Goal: Information Seeking & Learning: Learn about a topic

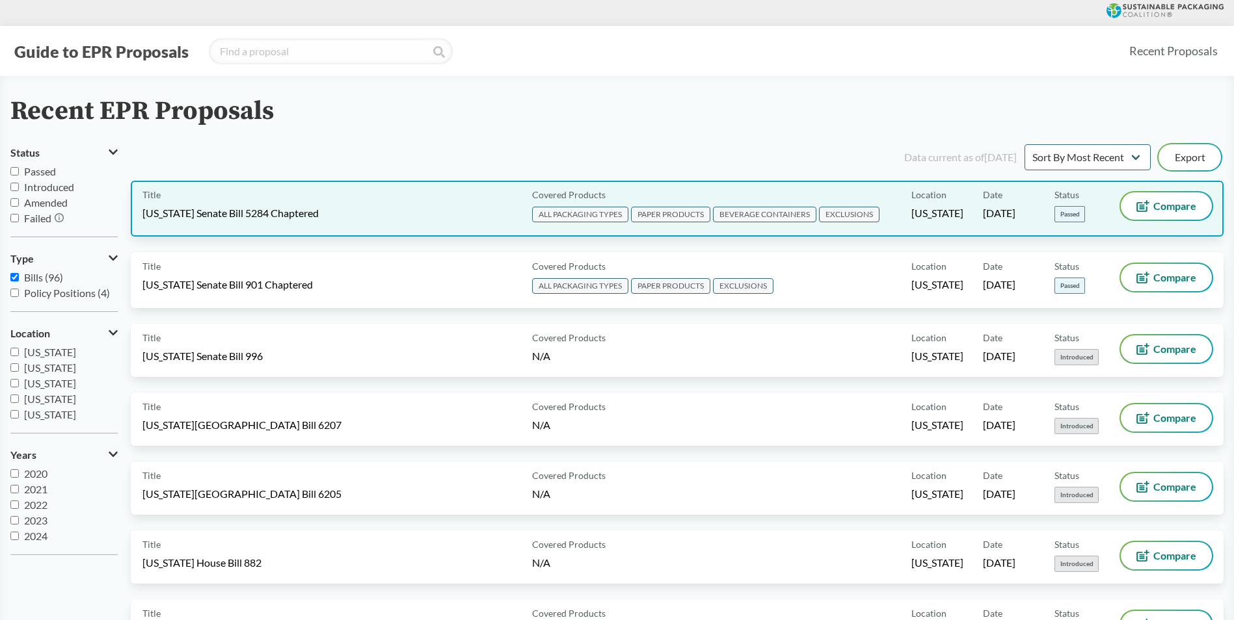
click at [390, 212] on div "Title [US_STATE] Senate Bill 5284 Chaptered" at bounding box center [334, 208] width 384 height 33
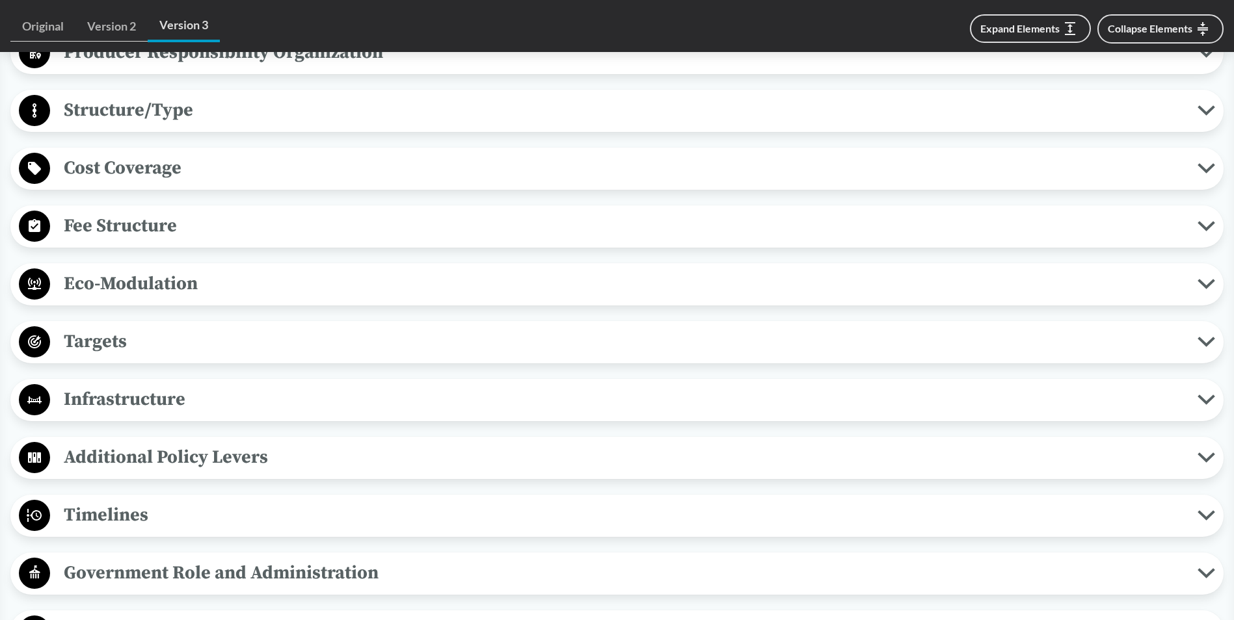
scroll to position [910, 0]
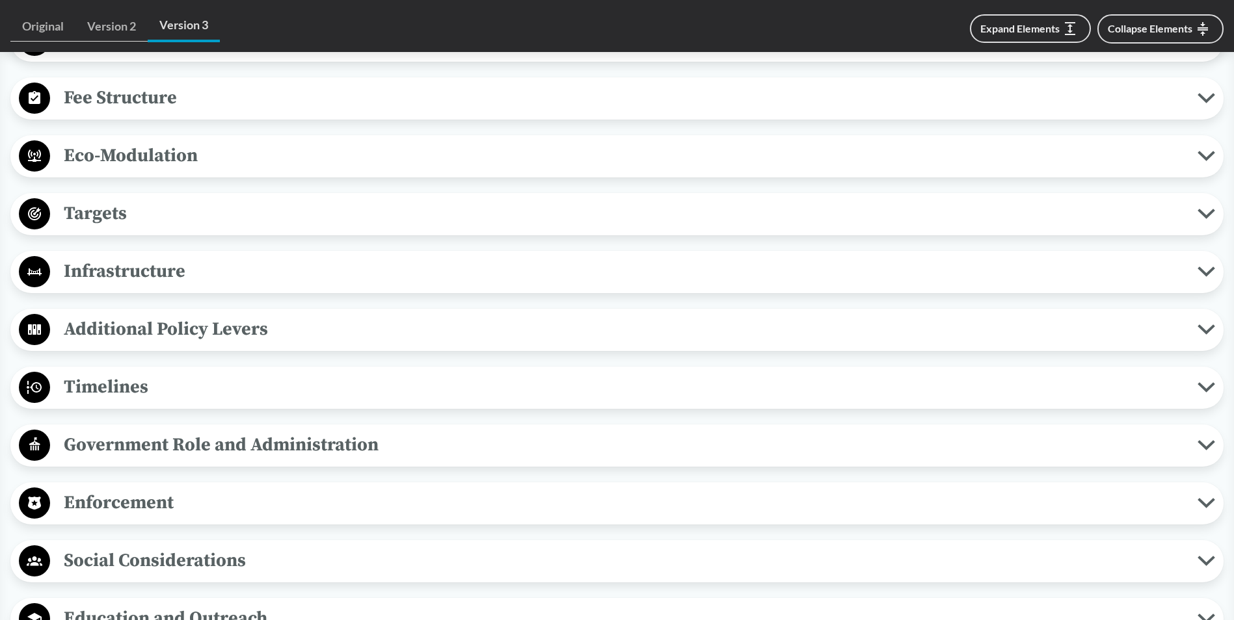
click at [218, 388] on span "Timelines" at bounding box center [623, 387] width 1147 height 29
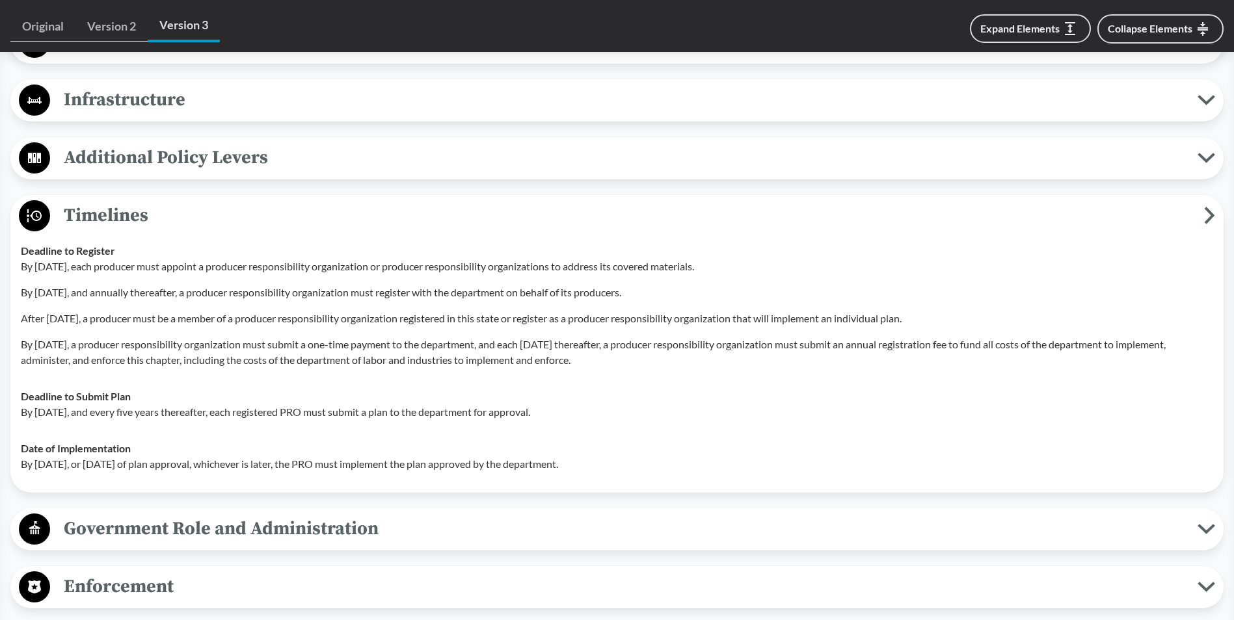
scroll to position [1105, 0]
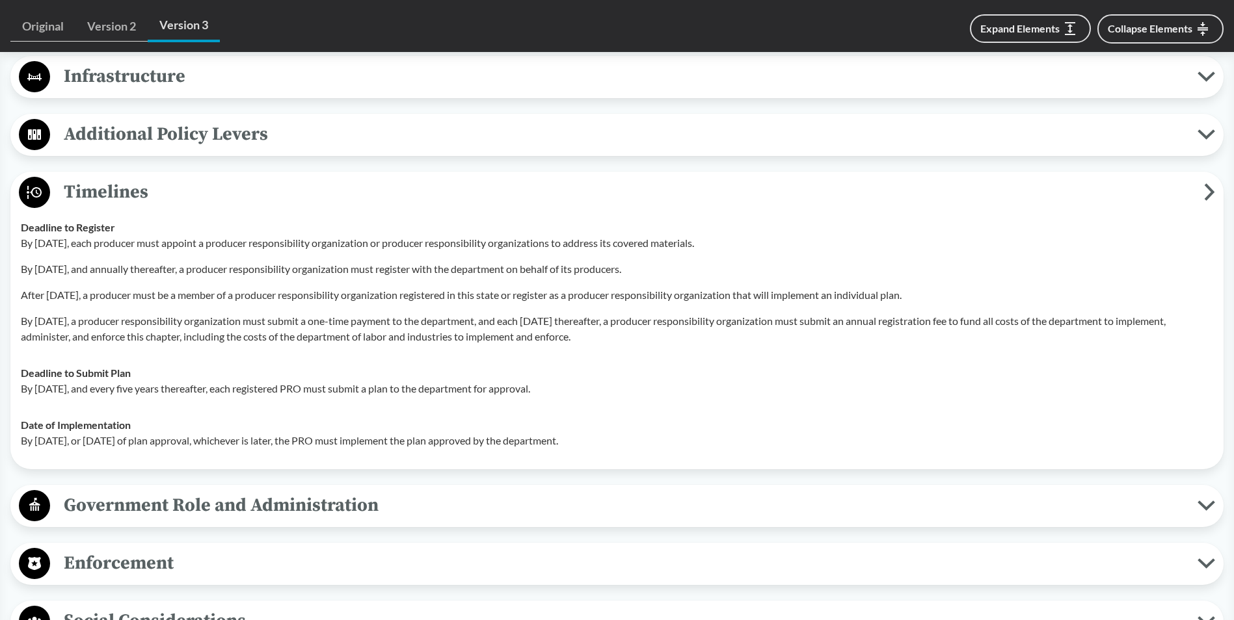
click at [248, 189] on span "Timelines" at bounding box center [627, 192] width 1154 height 29
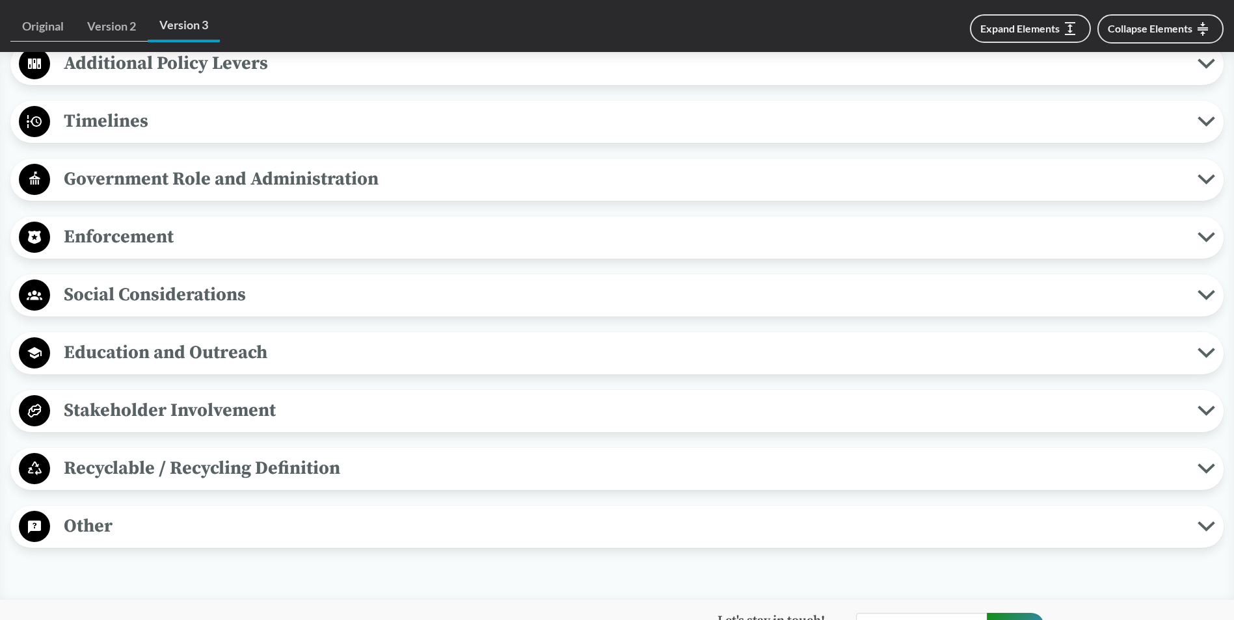
scroll to position [1235, 0]
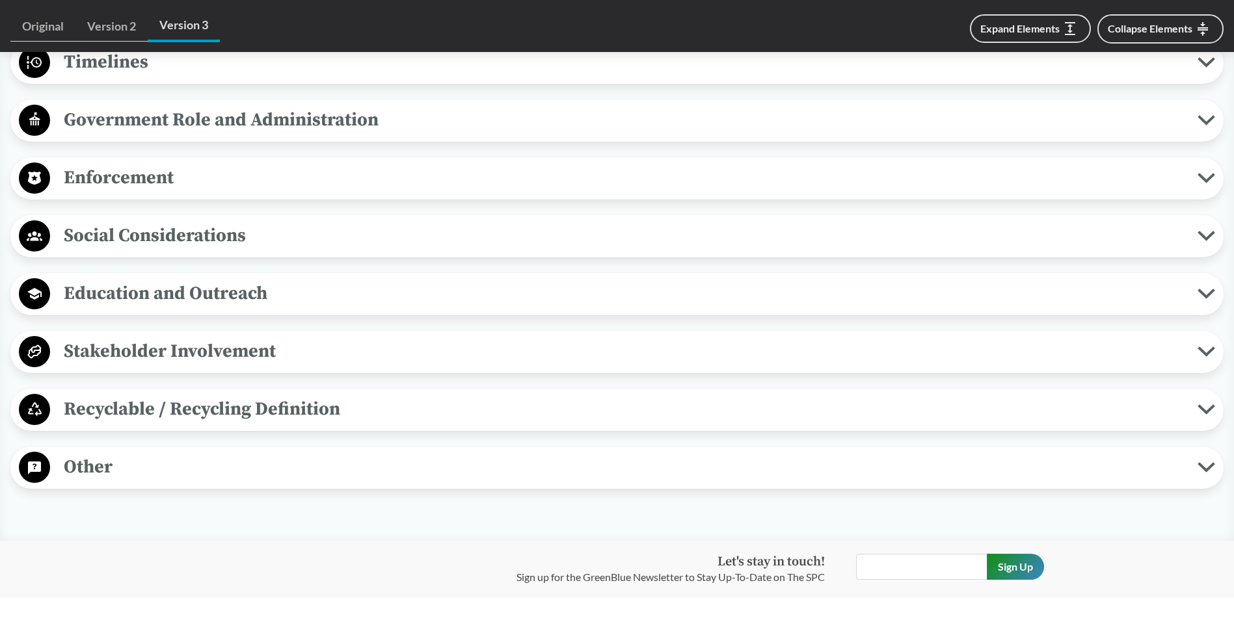
click at [165, 185] on span "Enforcement" at bounding box center [623, 177] width 1147 height 29
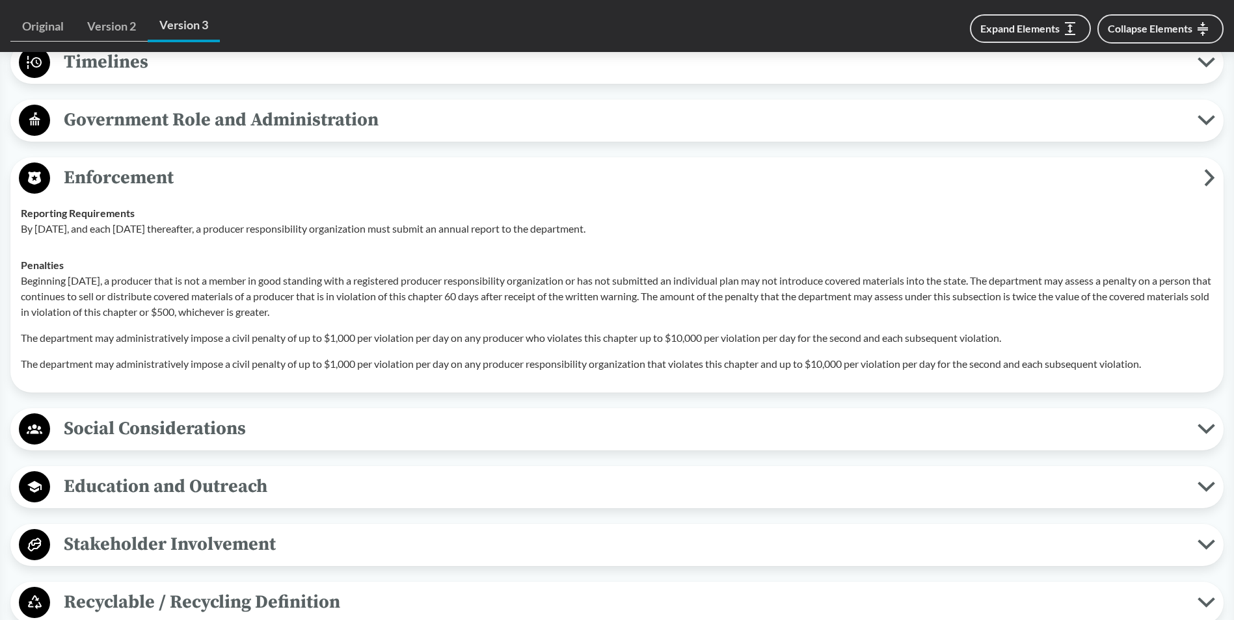
click at [165, 185] on span "Enforcement" at bounding box center [627, 177] width 1154 height 29
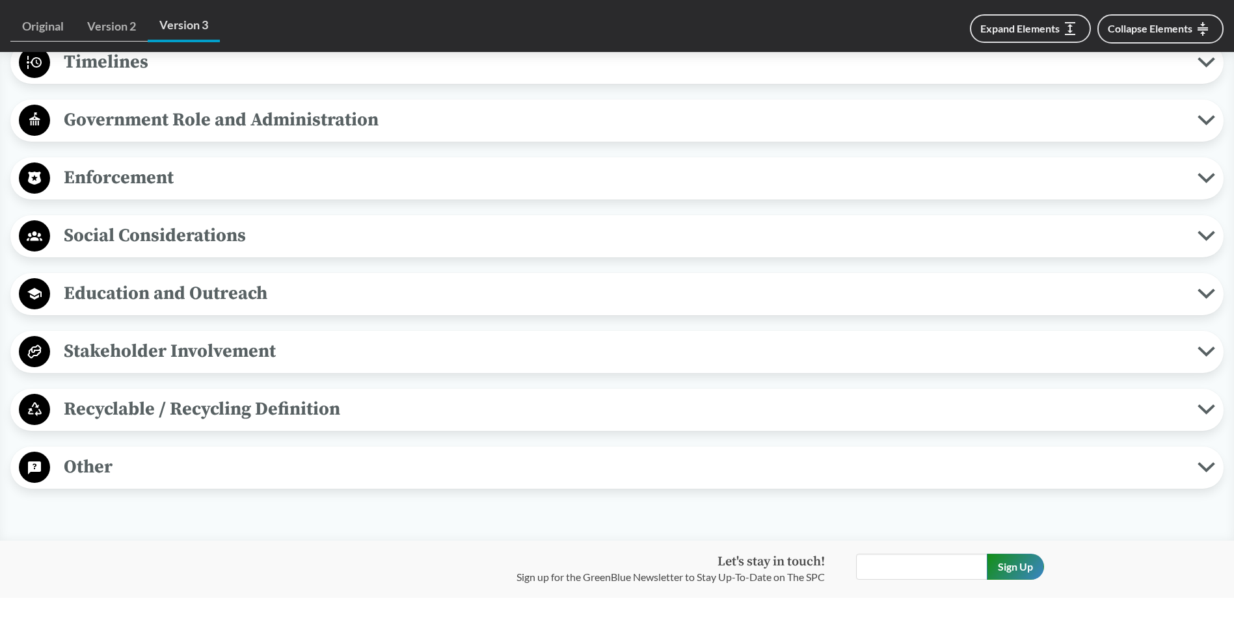
click at [165, 185] on span "Enforcement" at bounding box center [623, 177] width 1147 height 29
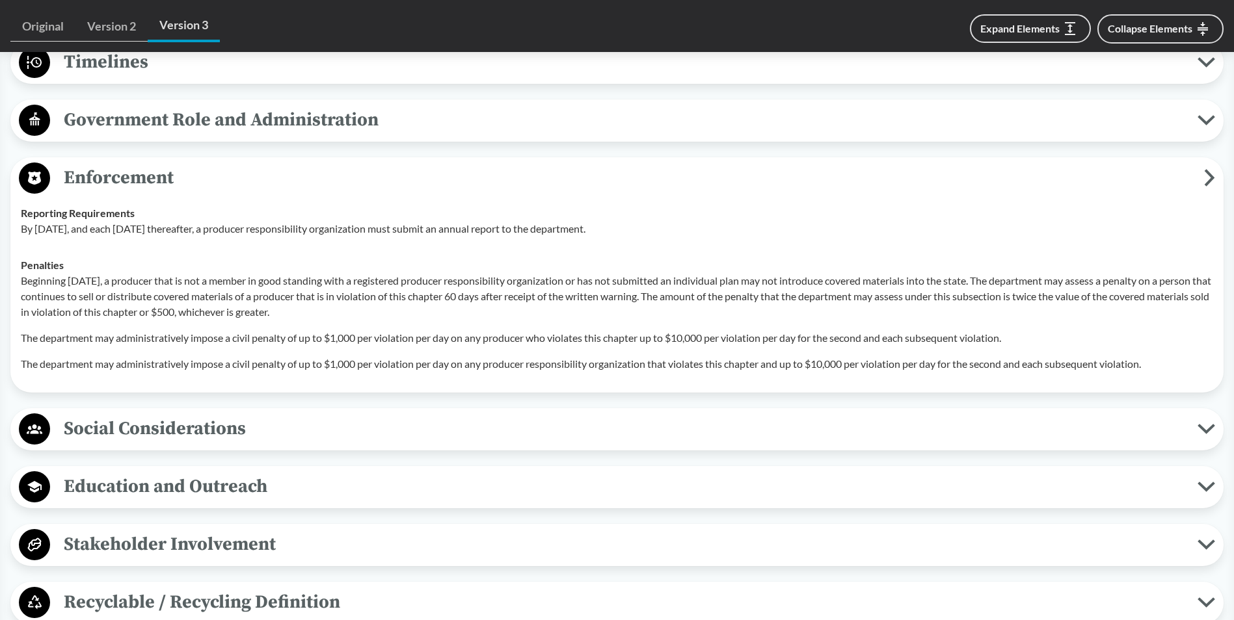
click at [165, 185] on span "Enforcement" at bounding box center [627, 177] width 1154 height 29
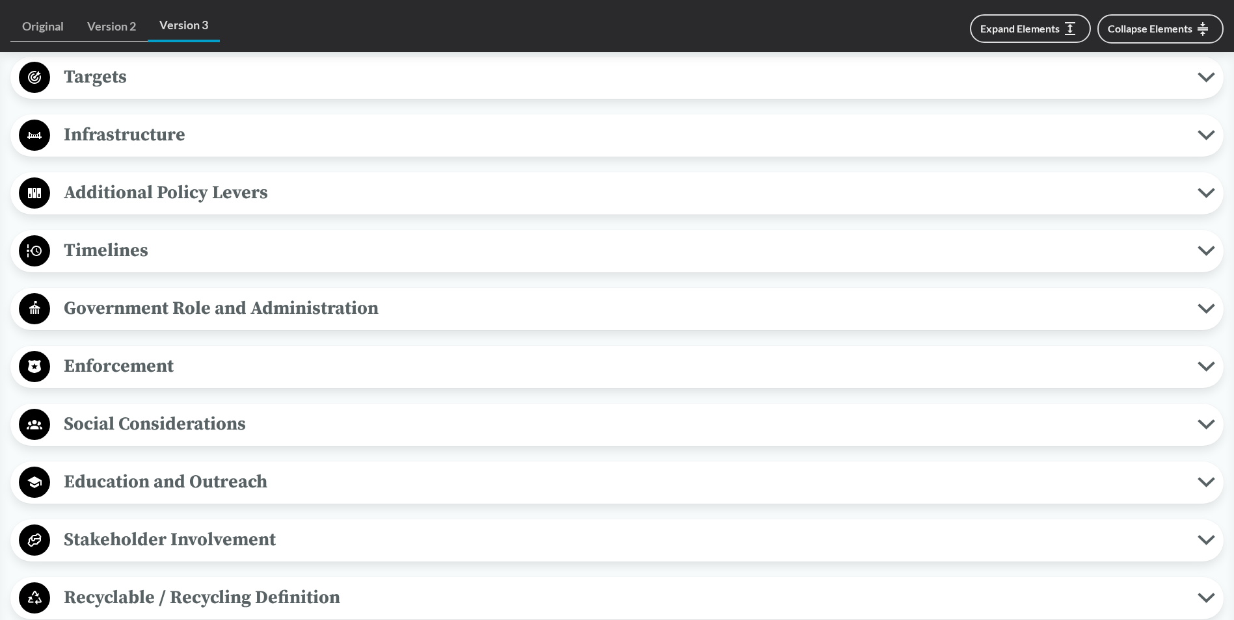
scroll to position [1040, 0]
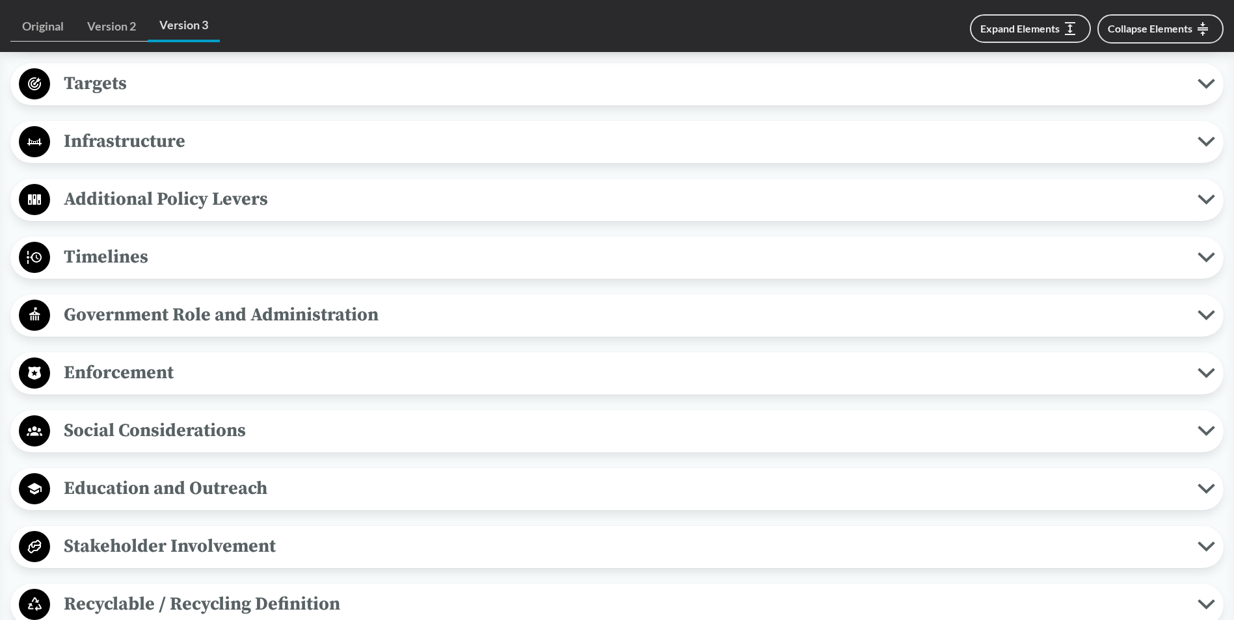
click at [181, 268] on span "Timelines" at bounding box center [623, 257] width 1147 height 29
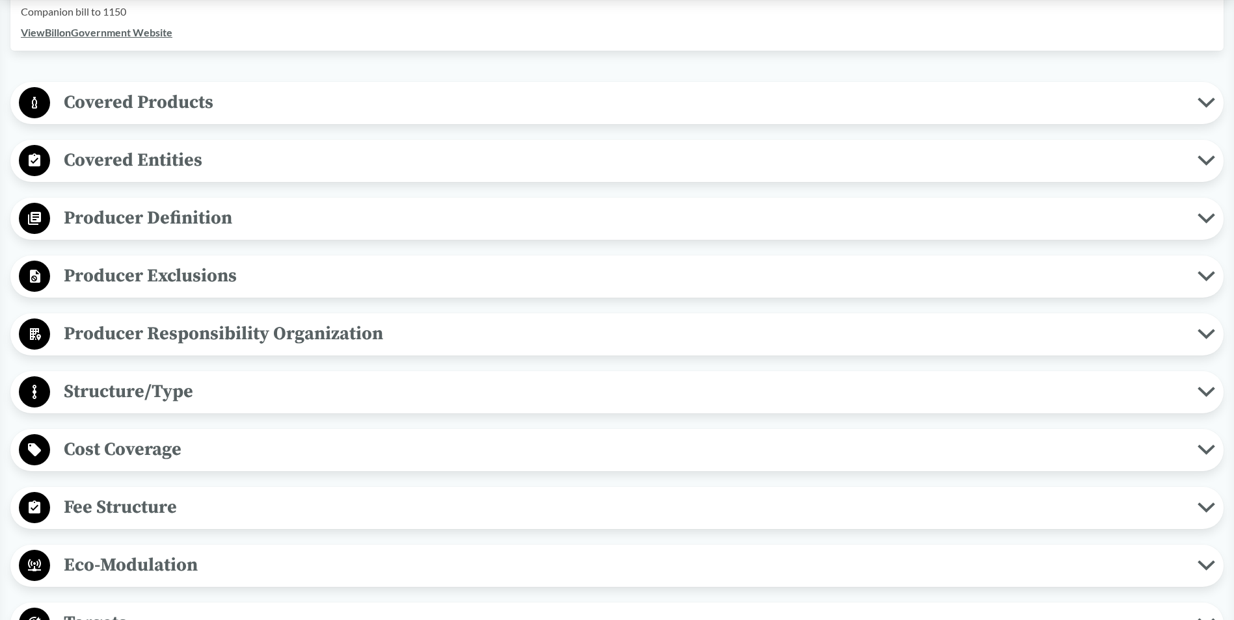
scroll to position [325, 0]
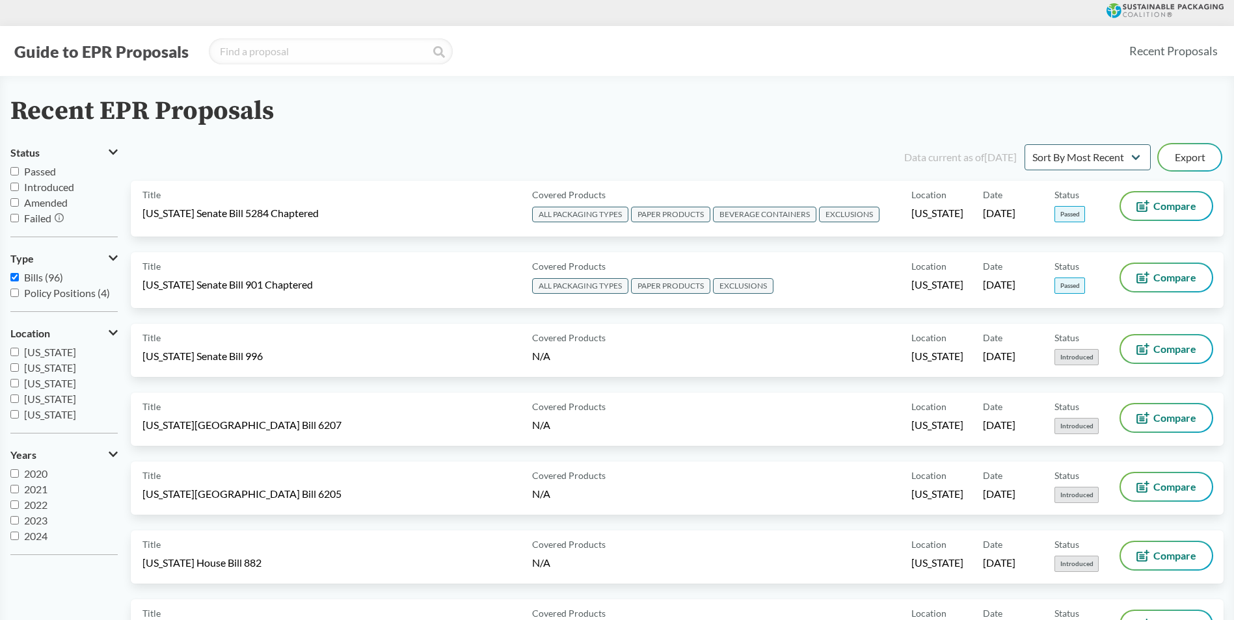
click at [14, 187] on input "Introduced" at bounding box center [14, 187] width 8 height 8
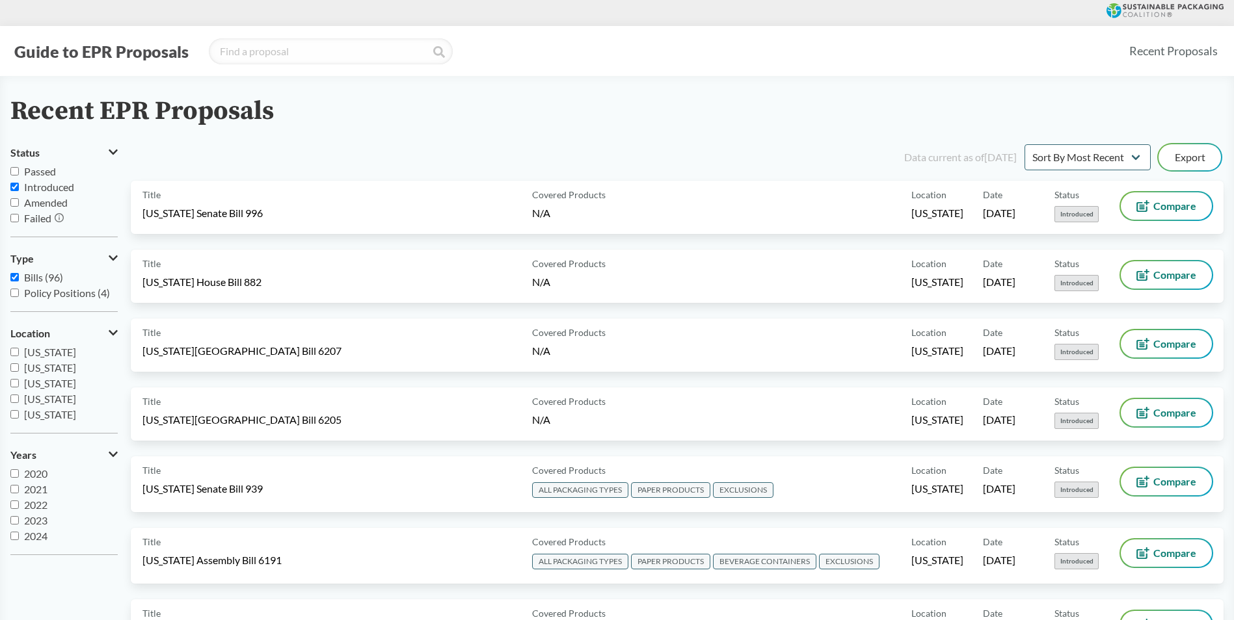
click at [14, 187] on input "Introduced" at bounding box center [14, 187] width 8 height 8
checkbox input "false"
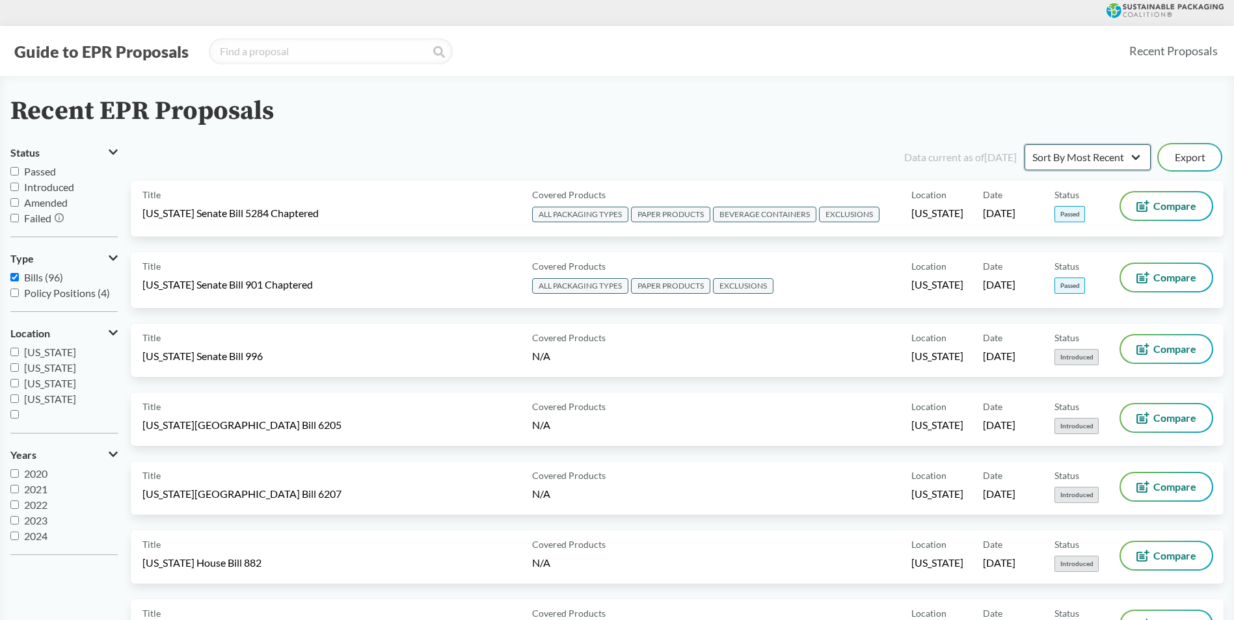
click at [1092, 165] on select "Sort By Most Recent Sort By Status" at bounding box center [1087, 157] width 126 height 26
click at [1092, 161] on select "Sort By Most Recent Sort By Status" at bounding box center [1087, 157] width 126 height 26
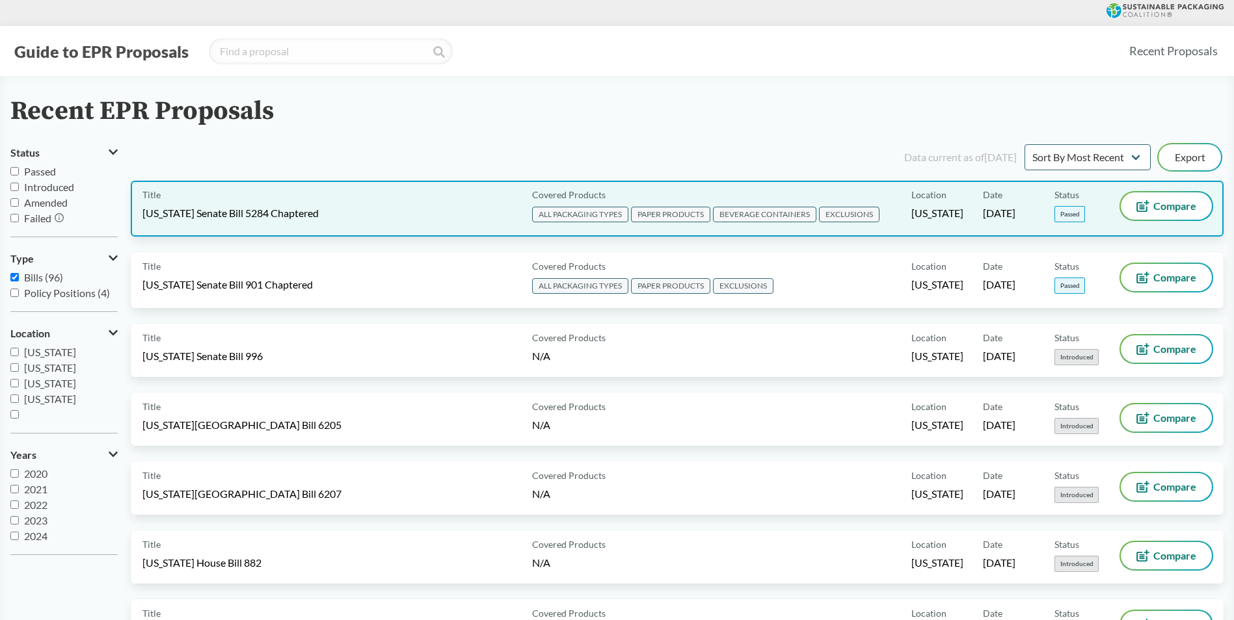
click at [388, 212] on div "Title [US_STATE] Senate Bill 5284 Chaptered" at bounding box center [334, 208] width 384 height 33
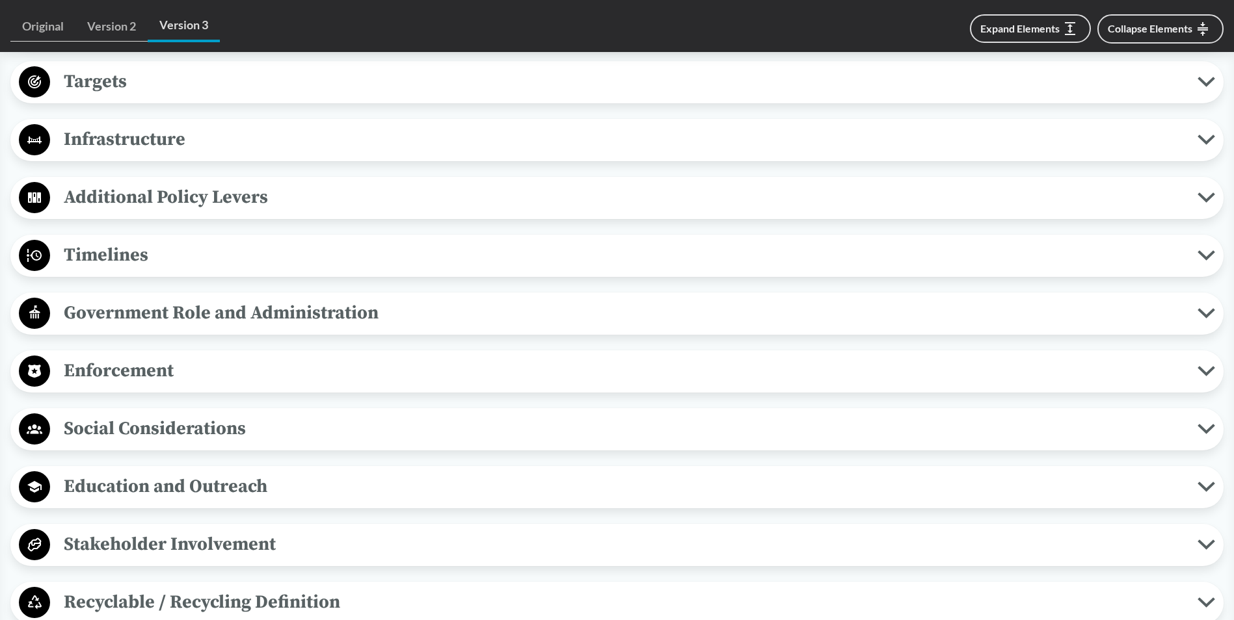
scroll to position [1040, 0]
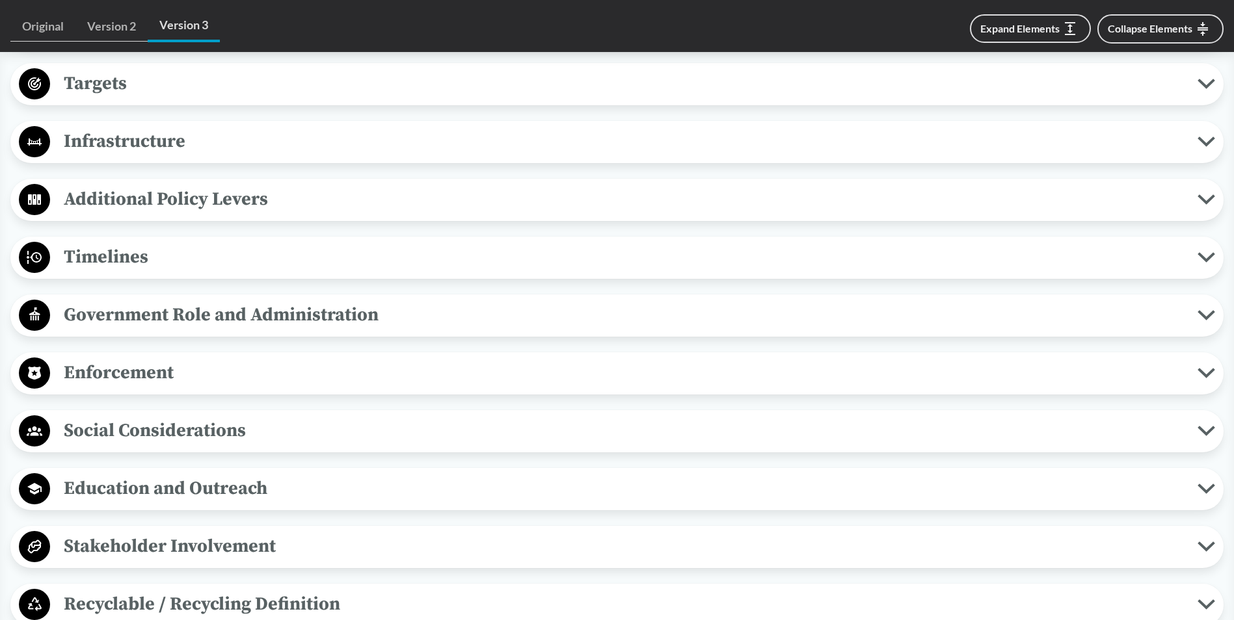
click at [200, 257] on span "Timelines" at bounding box center [623, 257] width 1147 height 29
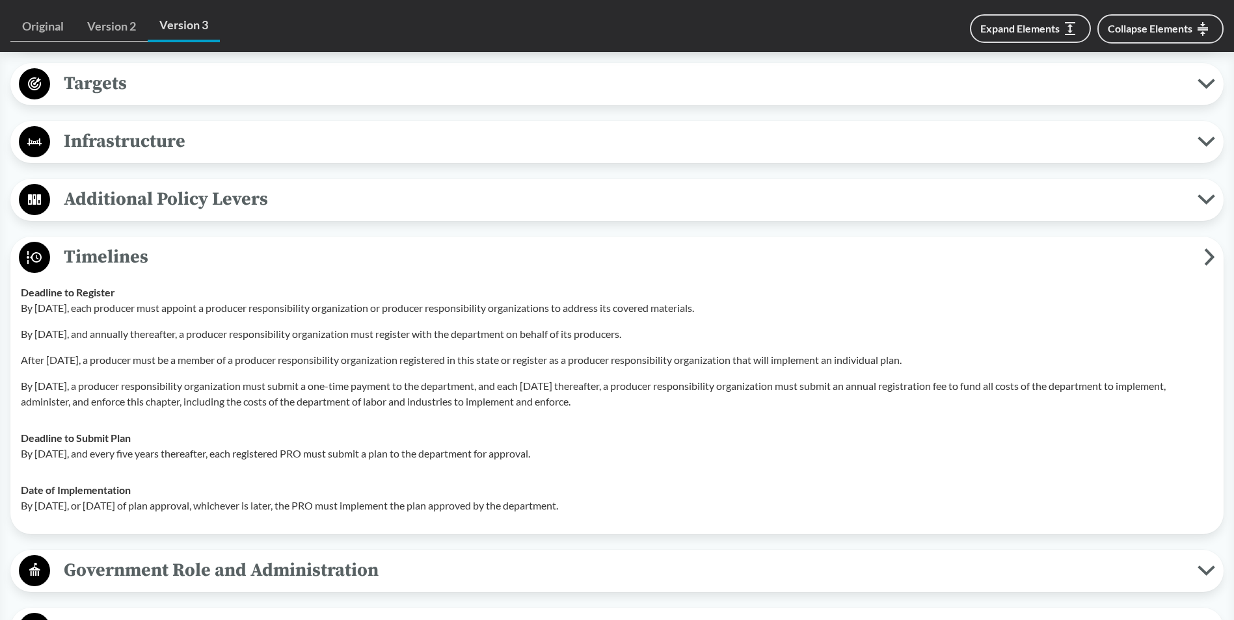
click at [154, 257] on span "Timelines" at bounding box center [627, 257] width 1154 height 29
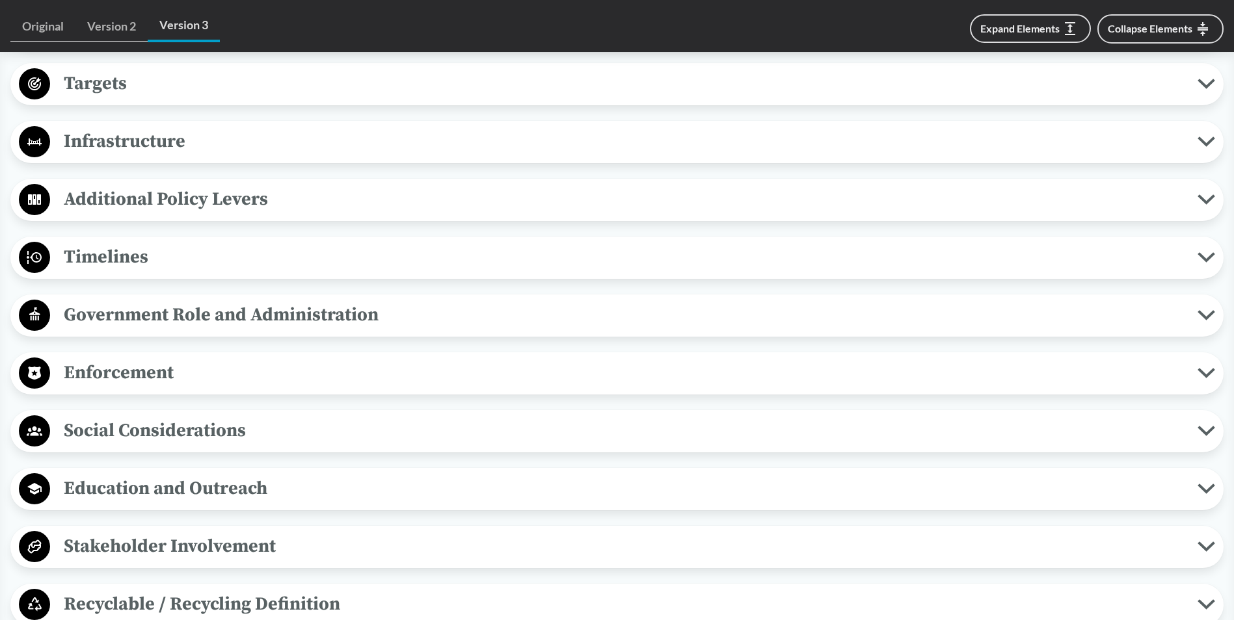
click at [173, 267] on span "Timelines" at bounding box center [623, 257] width 1147 height 29
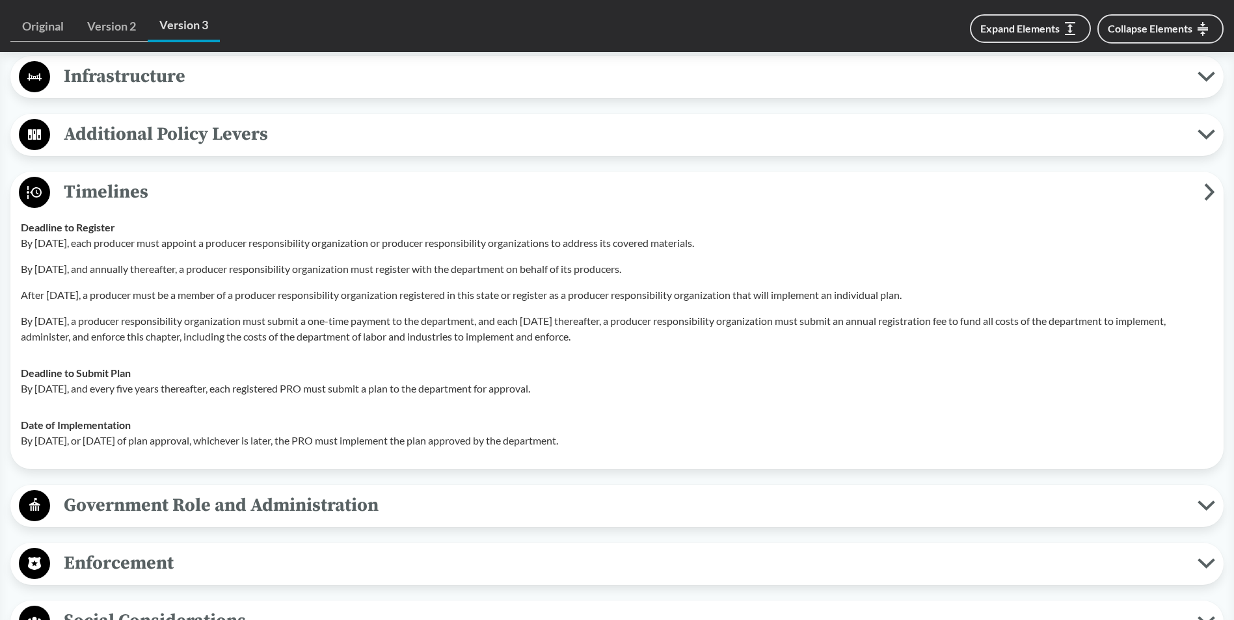
scroll to position [1170, 0]
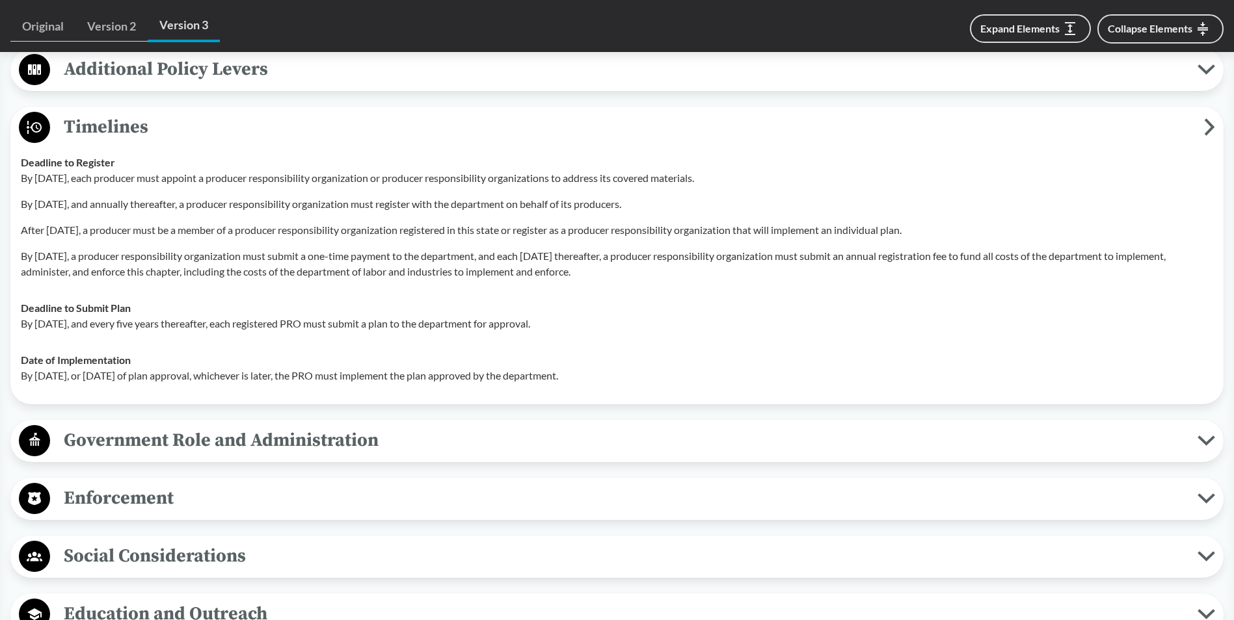
click at [148, 130] on span "Timelines" at bounding box center [627, 126] width 1154 height 29
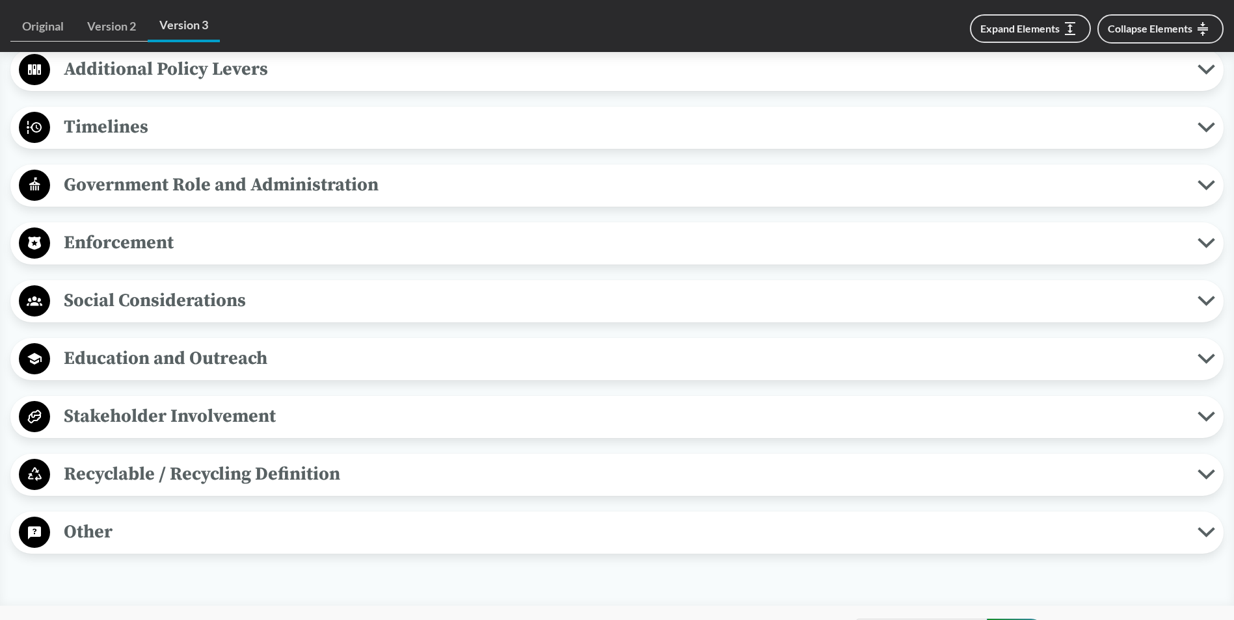
click at [150, 248] on span "Enforcement" at bounding box center [623, 242] width 1147 height 29
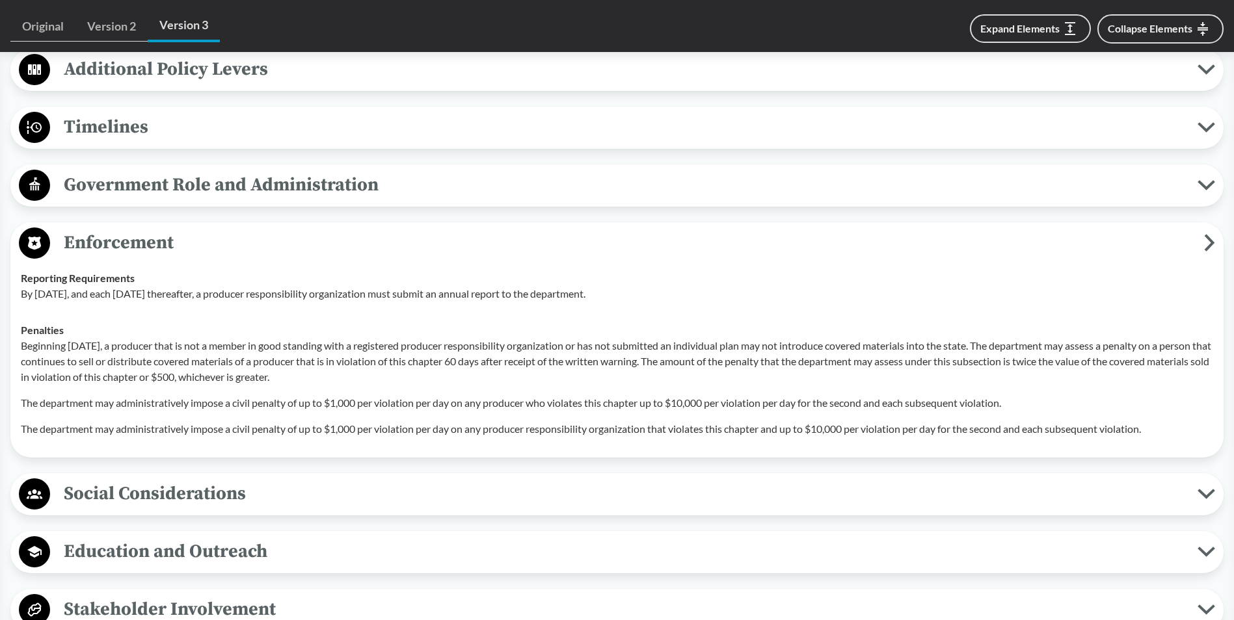
click at [150, 248] on span "Enforcement" at bounding box center [627, 242] width 1154 height 29
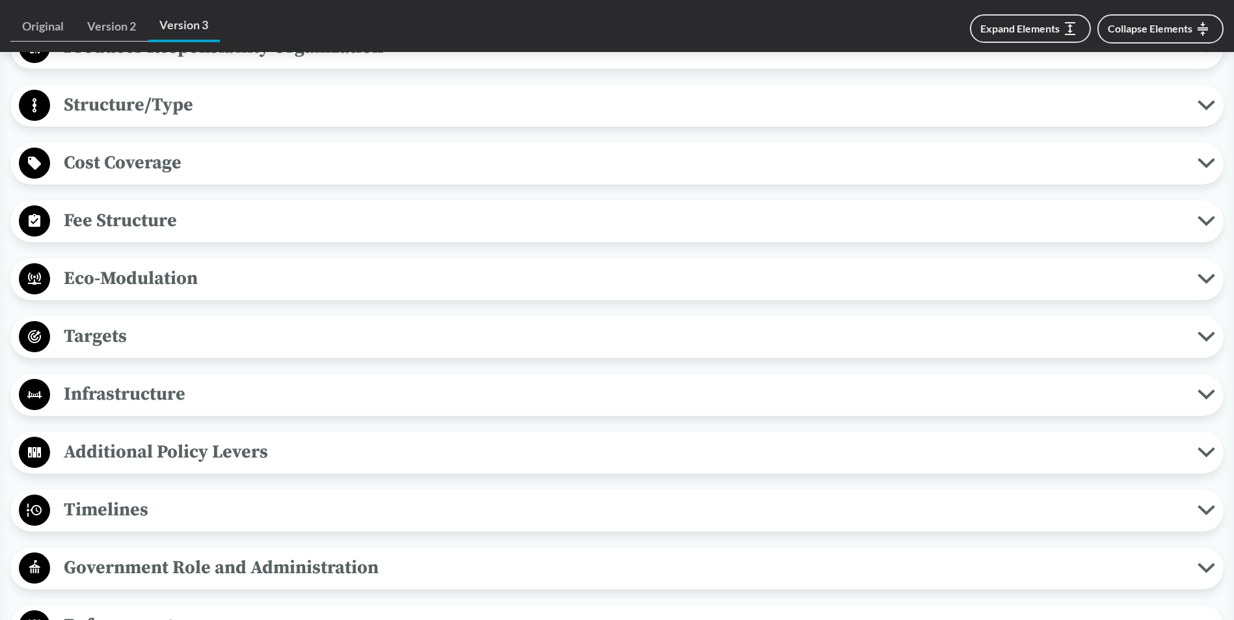
scroll to position [780, 0]
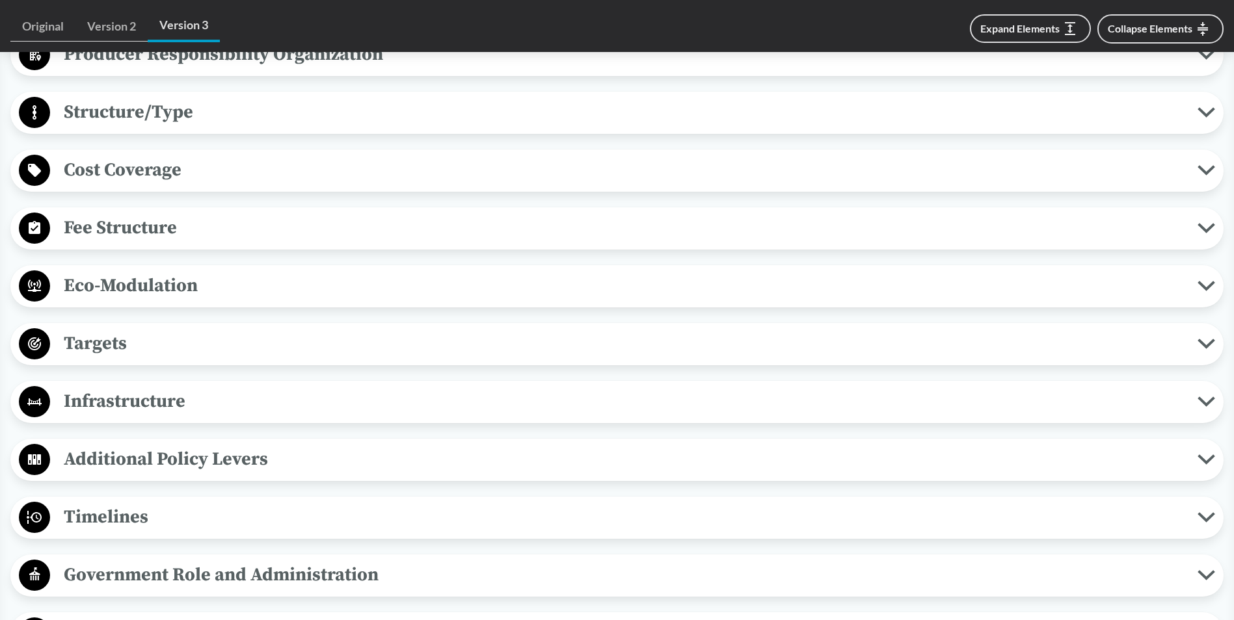
click at [167, 336] on span "Targets" at bounding box center [623, 343] width 1147 height 29
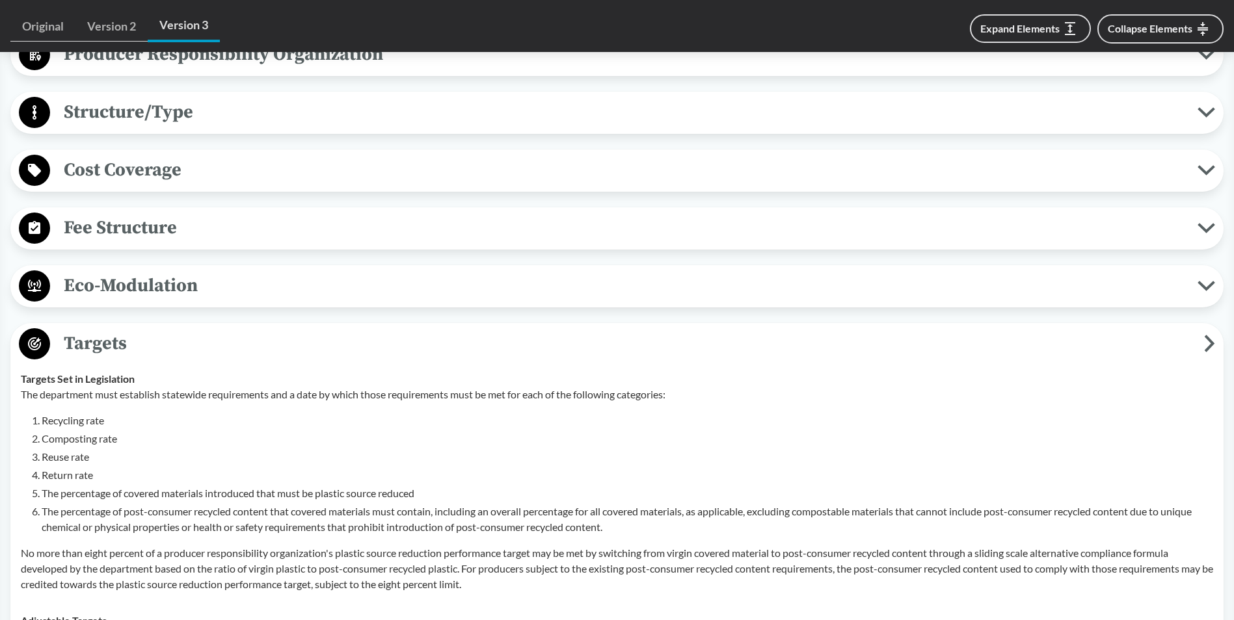
click at [167, 336] on span "Targets" at bounding box center [627, 343] width 1154 height 29
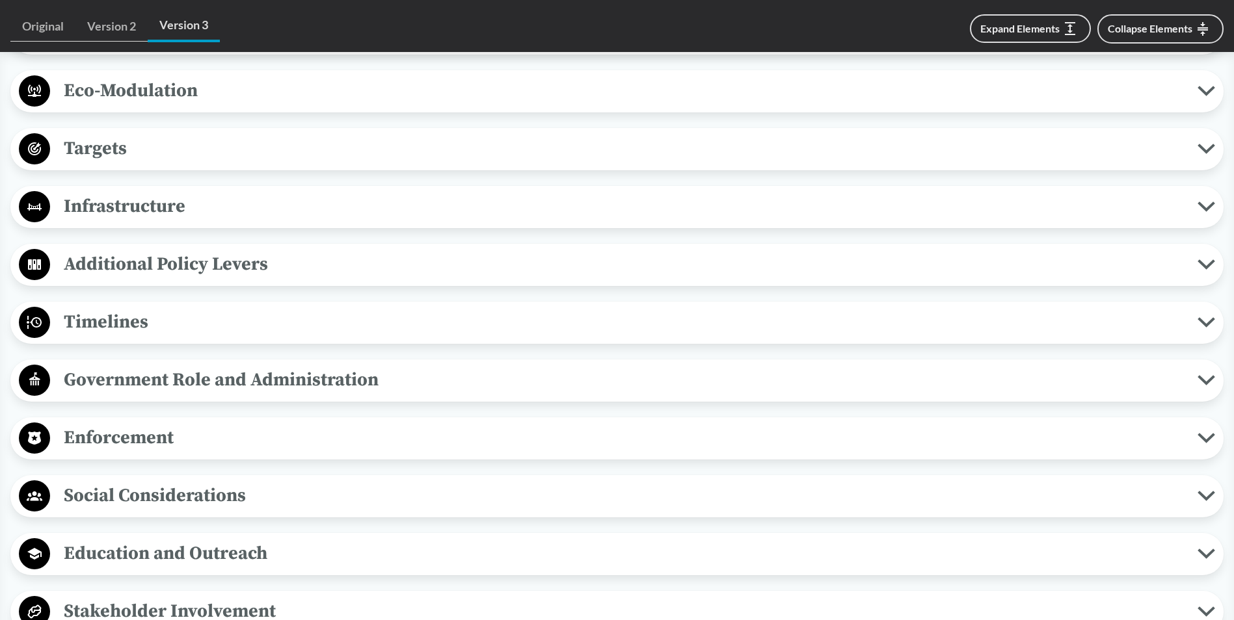
scroll to position [1040, 0]
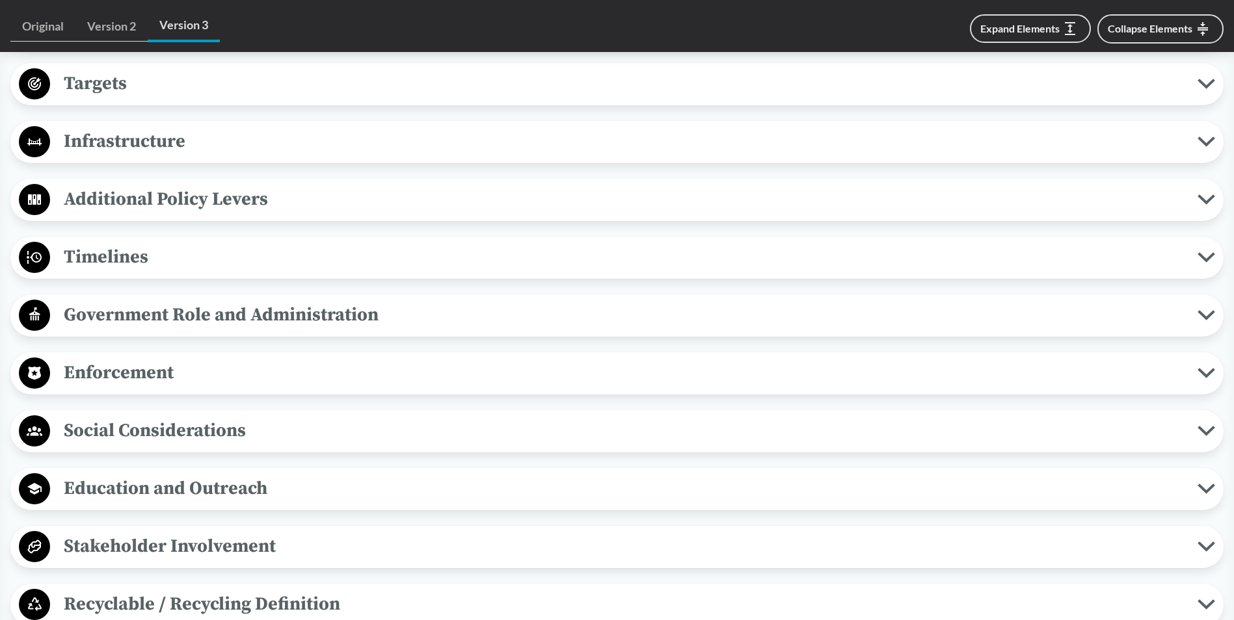
click at [172, 371] on span "Enforcement" at bounding box center [623, 372] width 1147 height 29
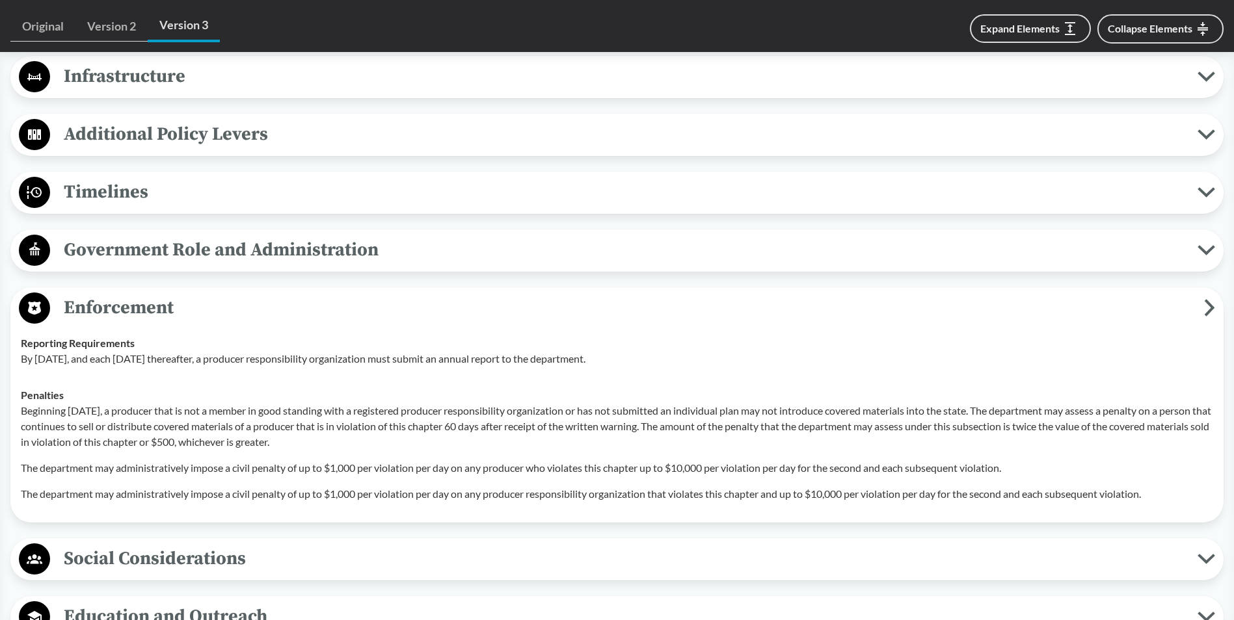
scroll to position [1170, 0]
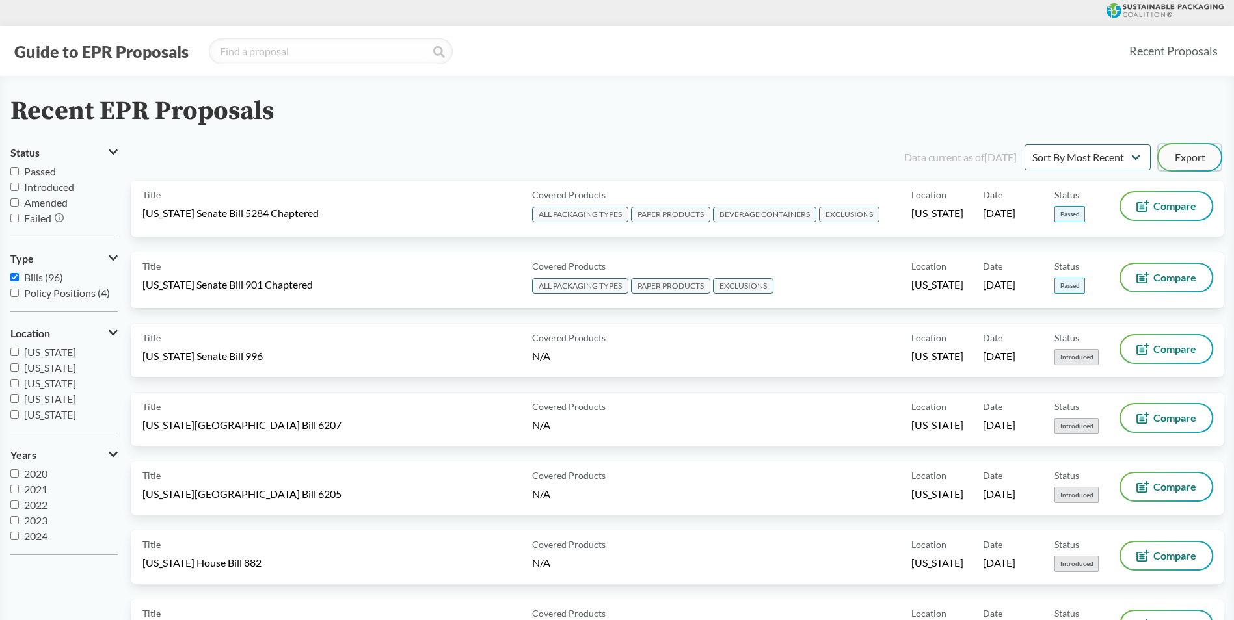
click at [1185, 155] on button "Export" at bounding box center [1189, 157] width 62 height 26
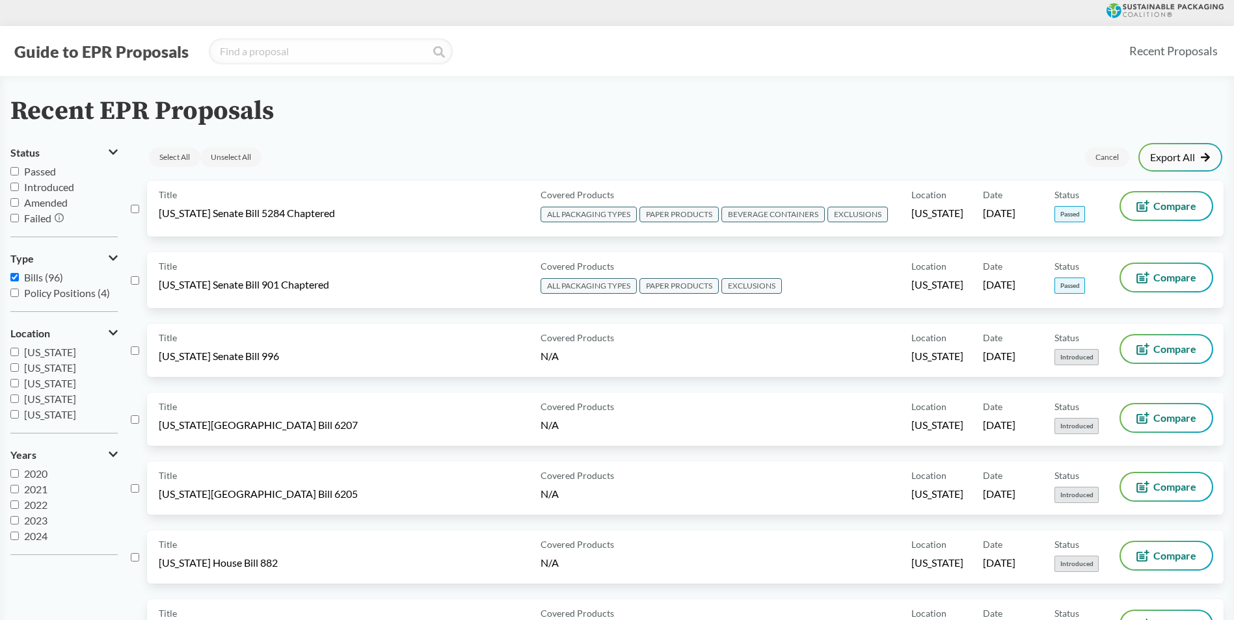
click at [1176, 159] on link "Export All" at bounding box center [1180, 157] width 60 height 10
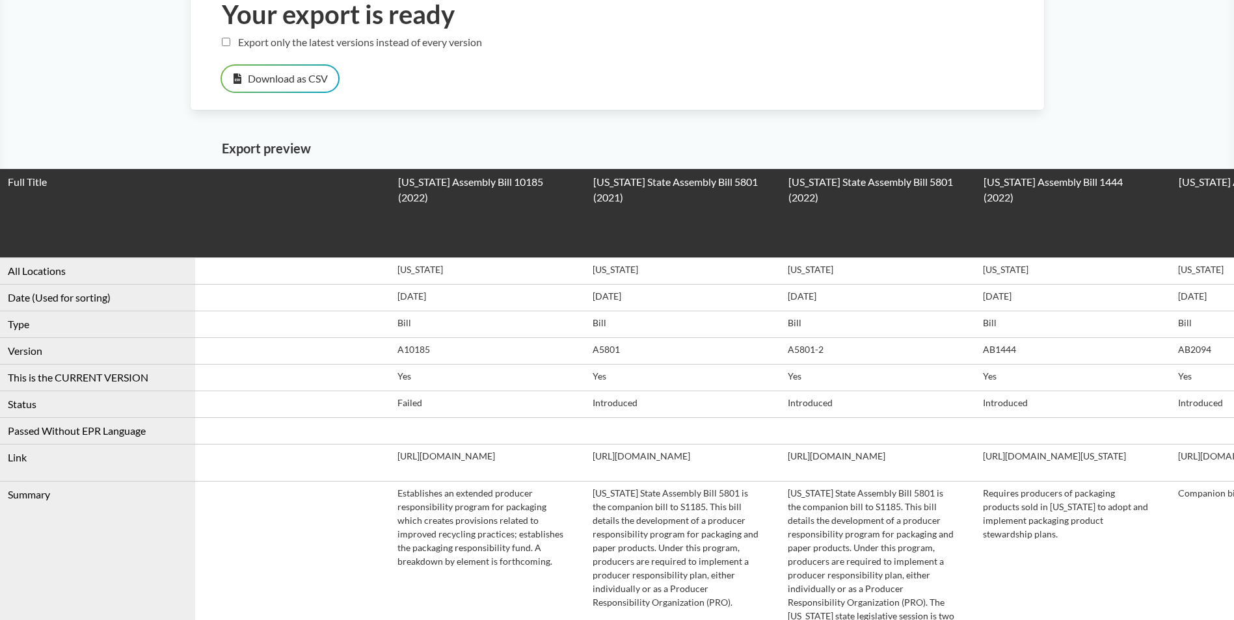
scroll to position [65, 0]
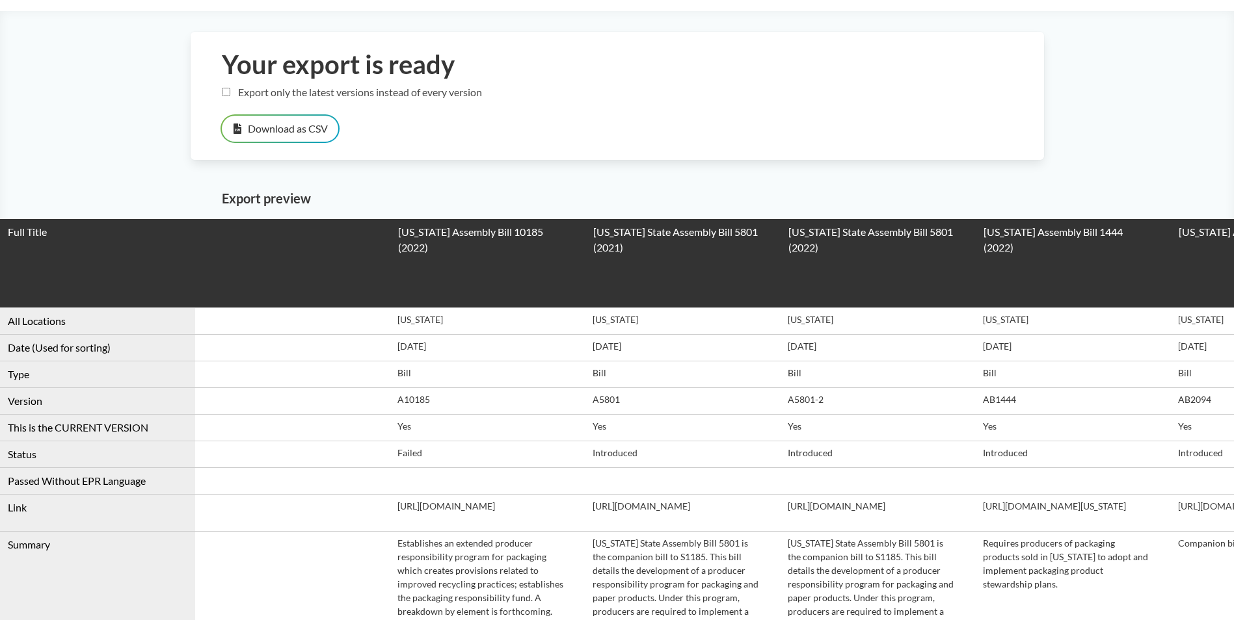
click at [315, 100] on div "Your export is ready Export only the latest versions instead of every version D…" at bounding box center [617, 96] width 853 height 128
click at [226, 95] on input "Export only the latest versions instead of every version" at bounding box center [226, 92] width 8 height 8
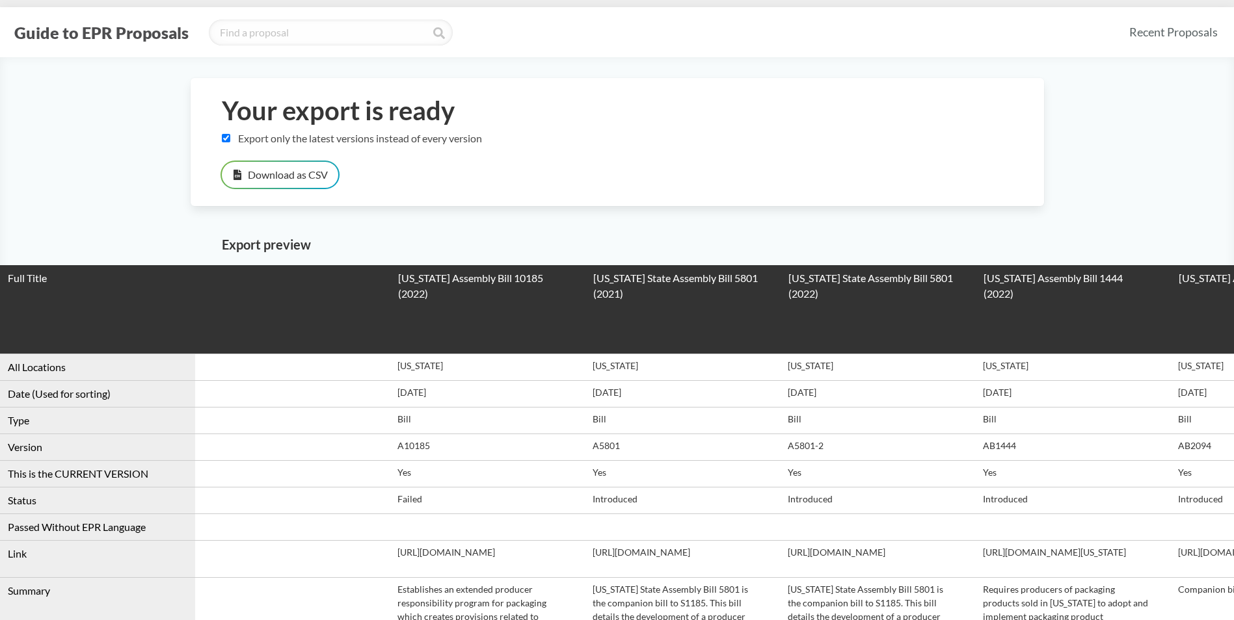
scroll to position [0, 0]
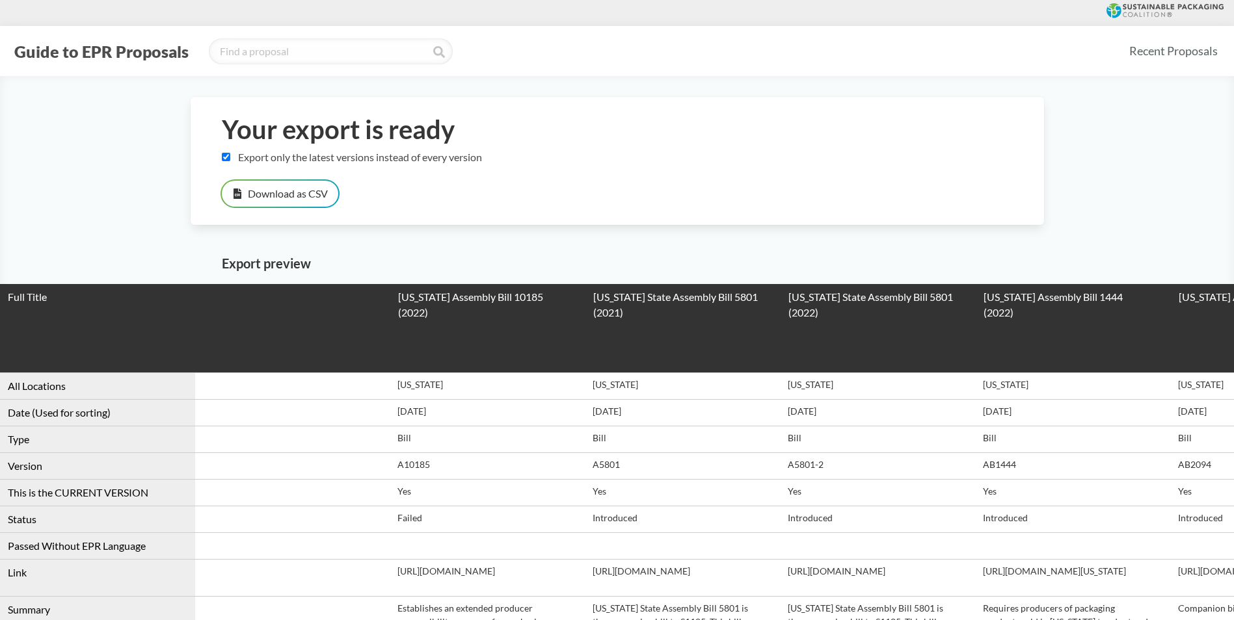
click at [223, 157] on input "Export only the latest versions instead of every version" at bounding box center [226, 157] width 8 height 8
checkbox input "false"
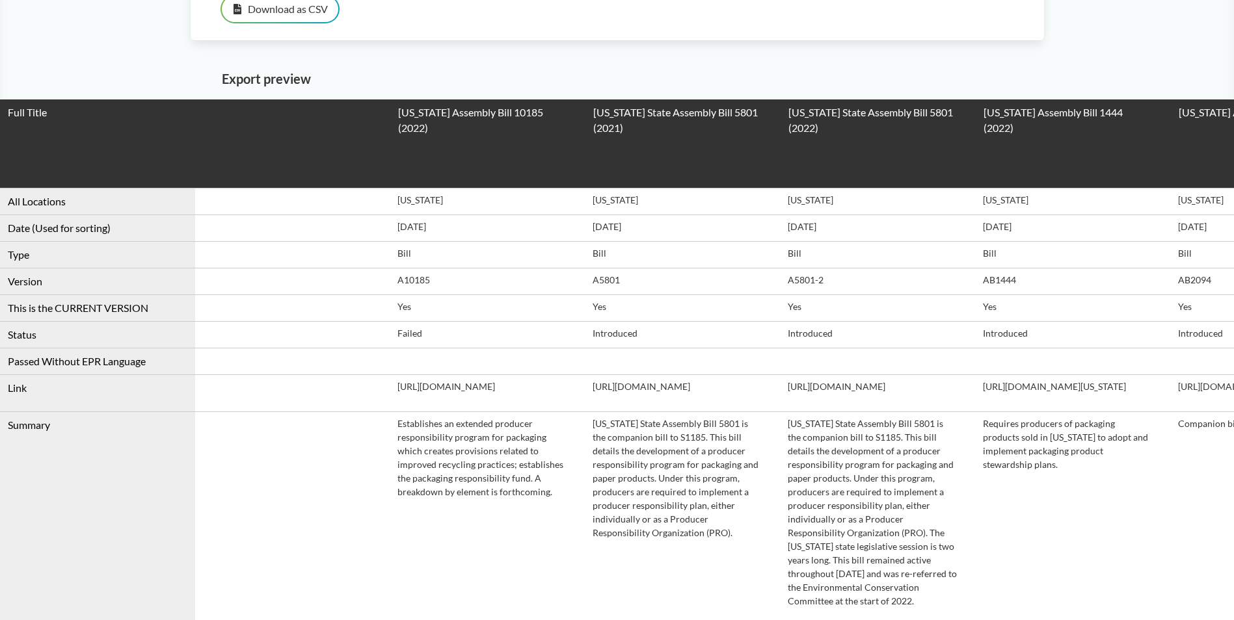
scroll to position [195, 0]
